Goal: Transaction & Acquisition: Purchase product/service

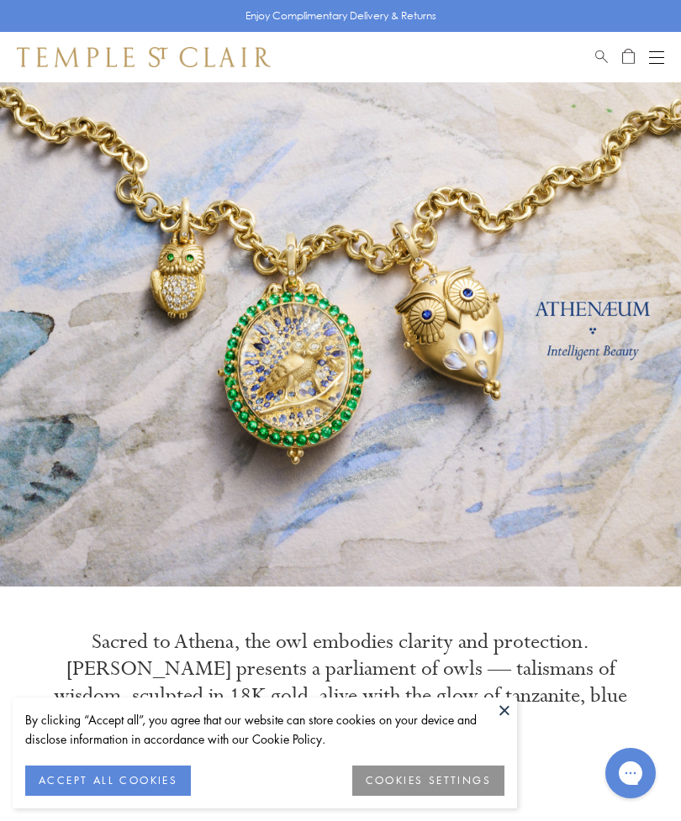
click at [508, 711] on button at bounding box center [504, 710] width 25 height 25
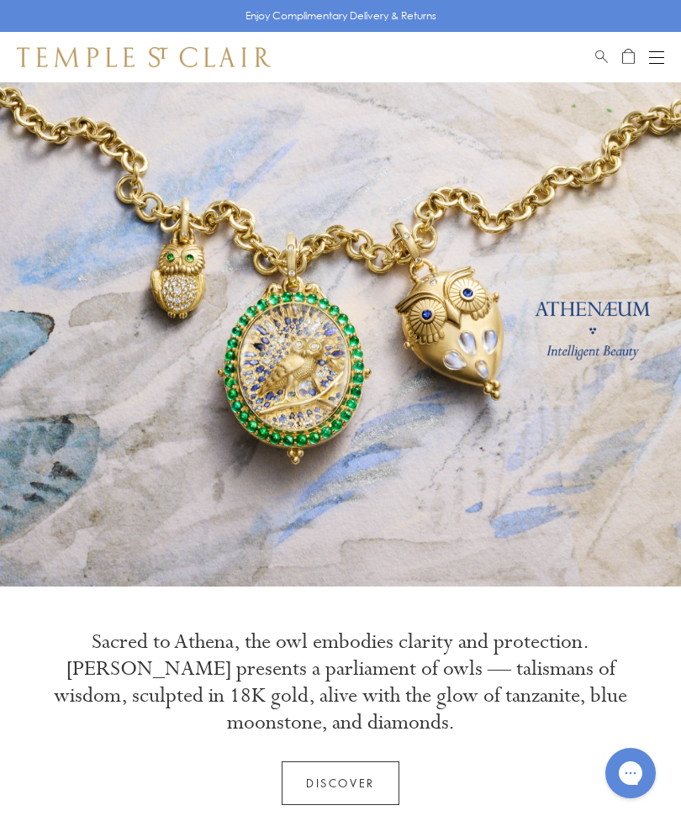
click at [600, 52] on span "Search" at bounding box center [601, 54] width 13 height 14
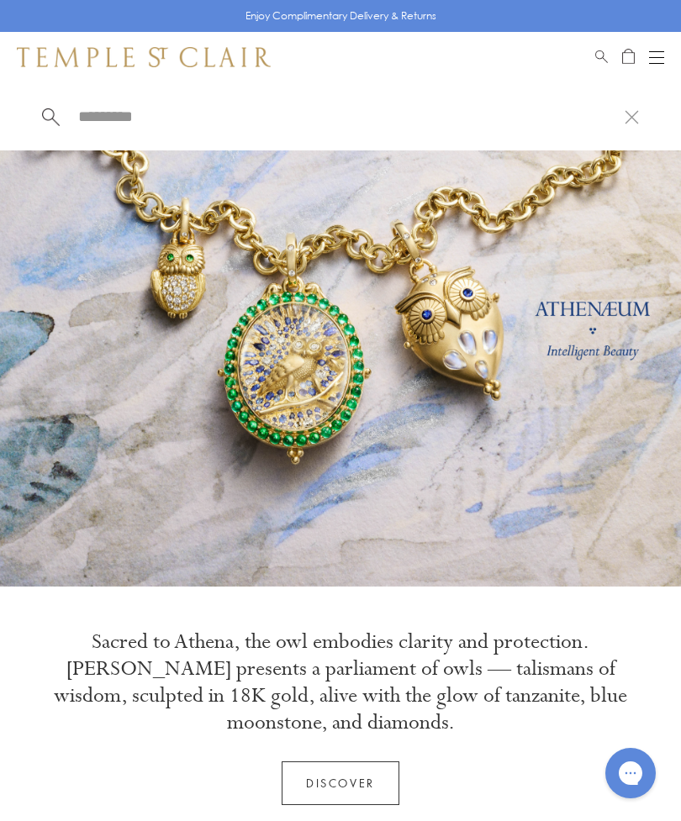
click at [149, 118] on input "search" at bounding box center [350, 116] width 548 height 19
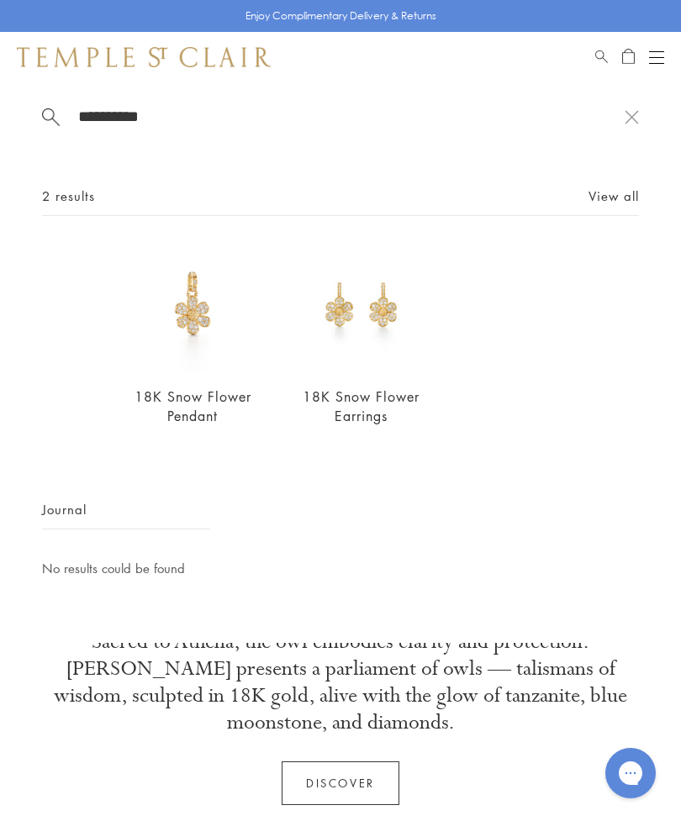
type input "**********"
click at [369, 330] on img at bounding box center [361, 308] width 127 height 127
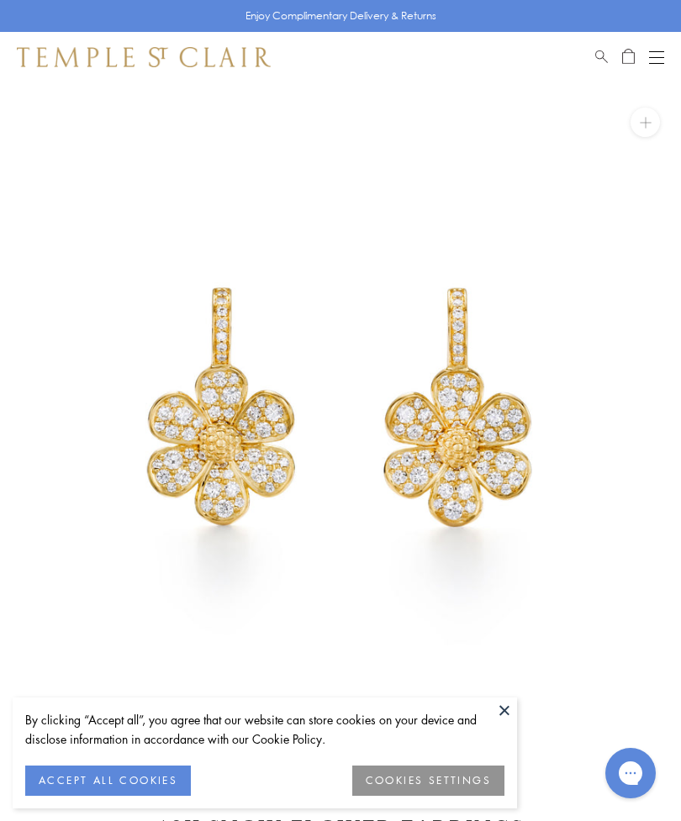
click at [502, 716] on button at bounding box center [504, 710] width 25 height 25
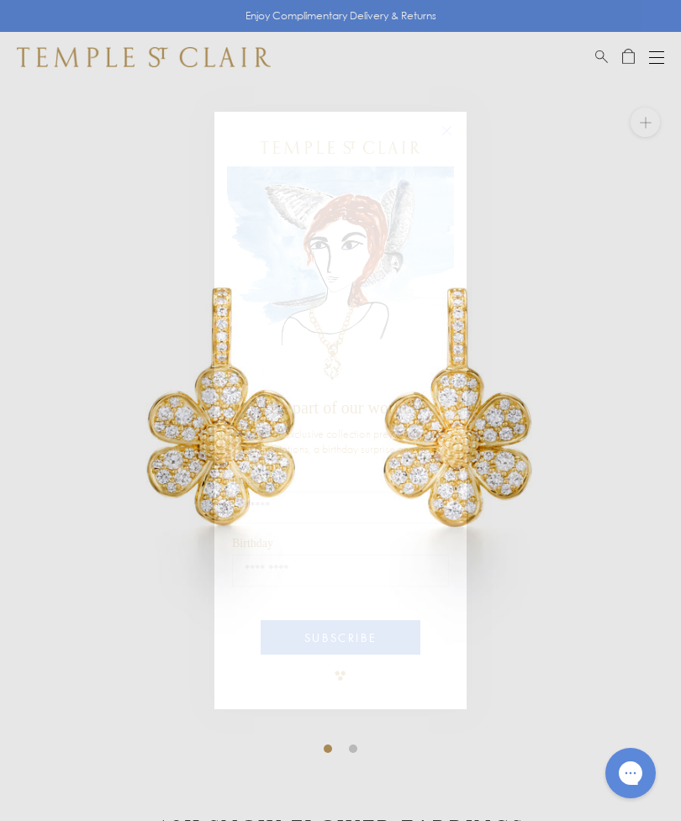
click at [457, 136] on button "Close dialog" at bounding box center [455, 139] width 21 height 21
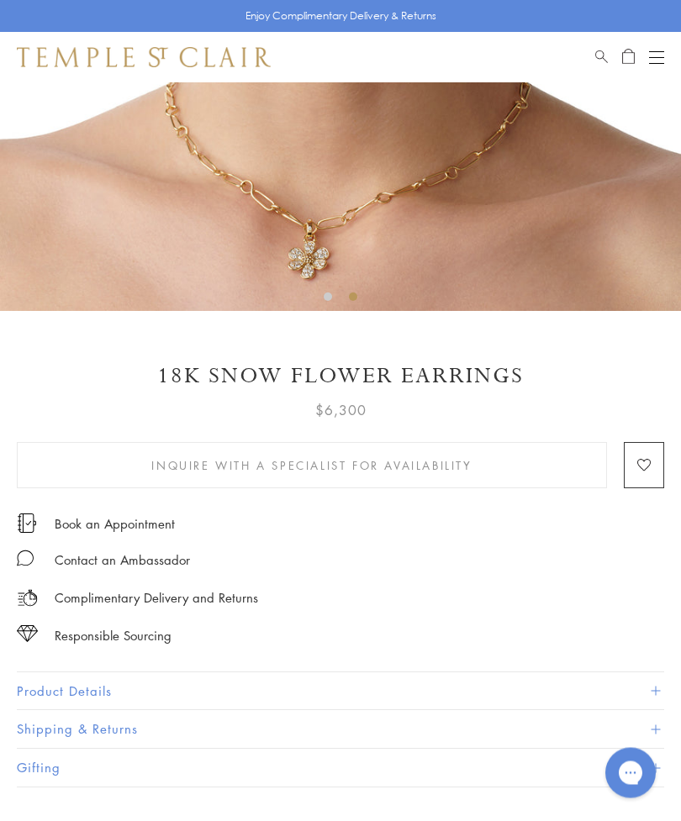
scroll to position [452, 0]
click at [58, 675] on button "Product Details" at bounding box center [340, 691] width 647 height 38
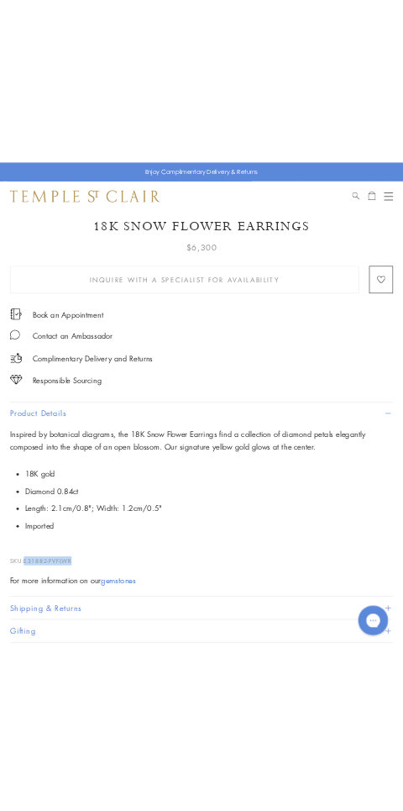
scroll to position [717, 0]
